Goal: Check status: Check status

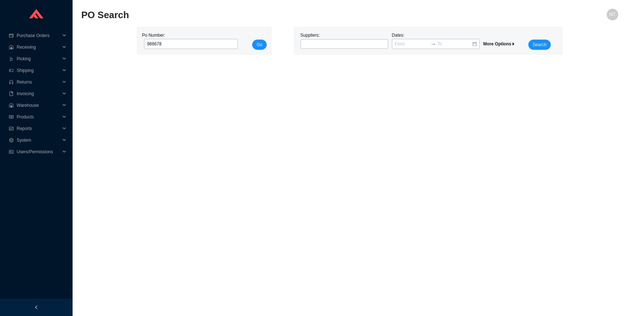
type input "988678"
click button "Go" at bounding box center [259, 45] width 15 height 10
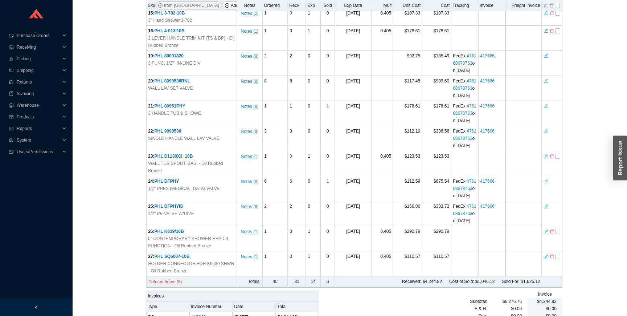
scroll to position [465, 0]
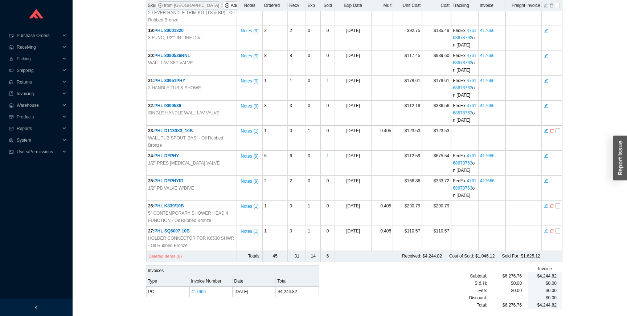
click at [178, 254] on span "Deleted Items (8)" at bounding box center [164, 256] width 33 height 7
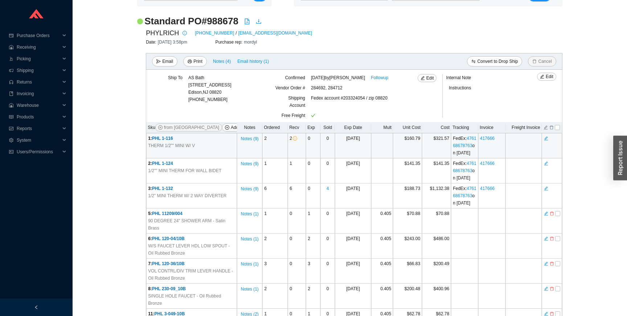
scroll to position [82, 0]
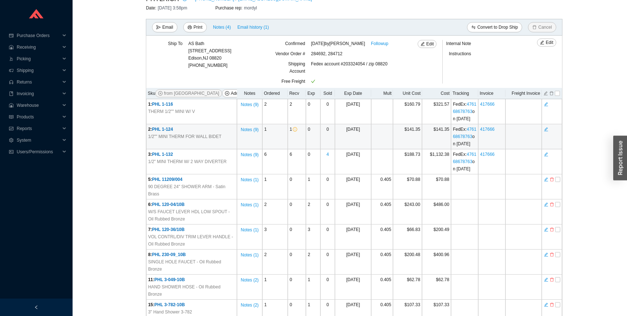
click at [173, 132] on span "PHL 1-124" at bounding box center [162, 129] width 21 height 5
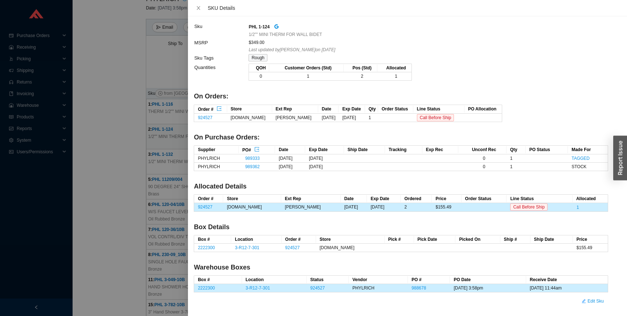
click at [269, 95] on h4 "On Orders:" at bounding box center [401, 96] width 415 height 9
click at [197, 5] on icon "close" at bounding box center [198, 7] width 5 height 5
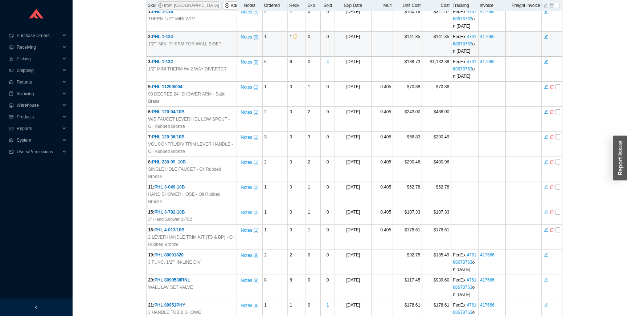
scroll to position [175, 0]
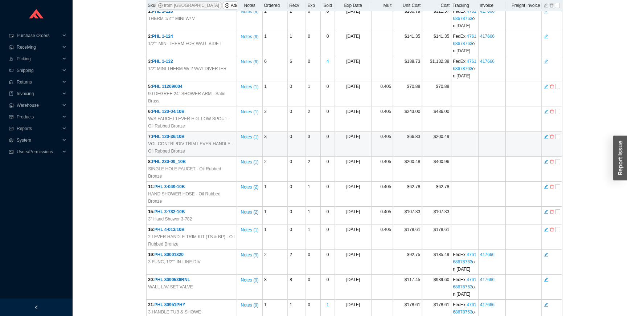
click at [179, 139] on span "PHL 120-36/10B" at bounding box center [168, 136] width 33 height 5
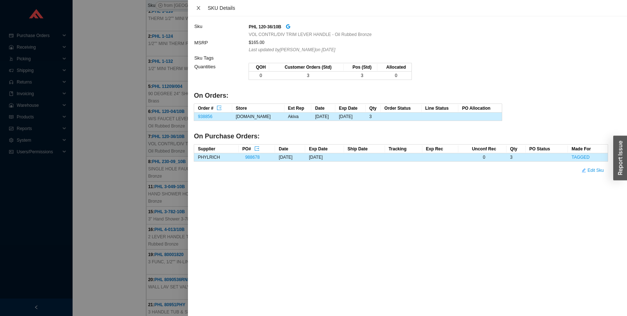
click at [199, 9] on icon "close" at bounding box center [198, 7] width 5 height 5
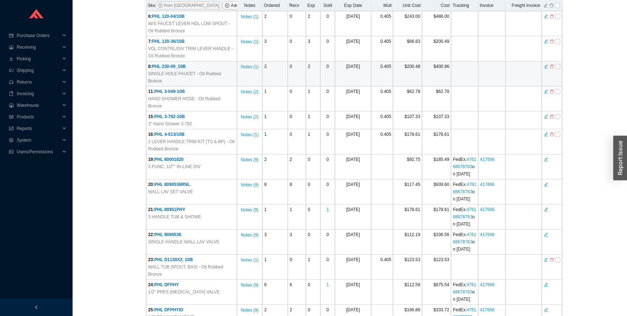
scroll to position [271, 0]
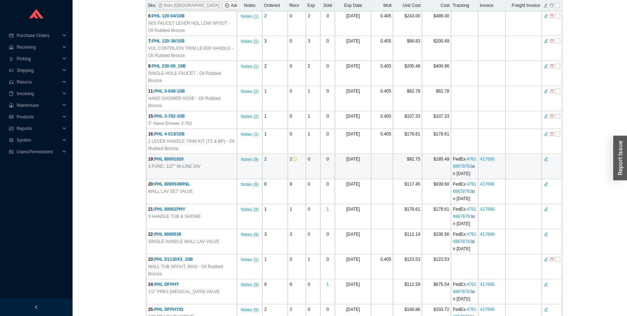
click at [177, 162] on span "PHL 80001820" at bounding box center [169, 158] width 29 height 5
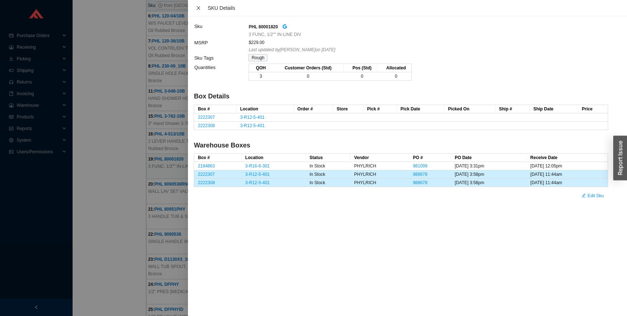
click at [199, 8] on icon "close" at bounding box center [199, 8] width 4 height 4
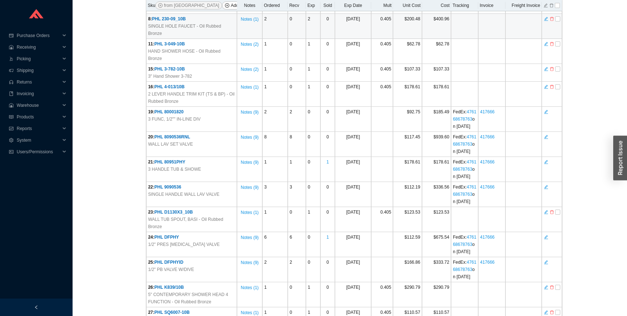
scroll to position [326, 0]
